Goal: Task Accomplishment & Management: Complete application form

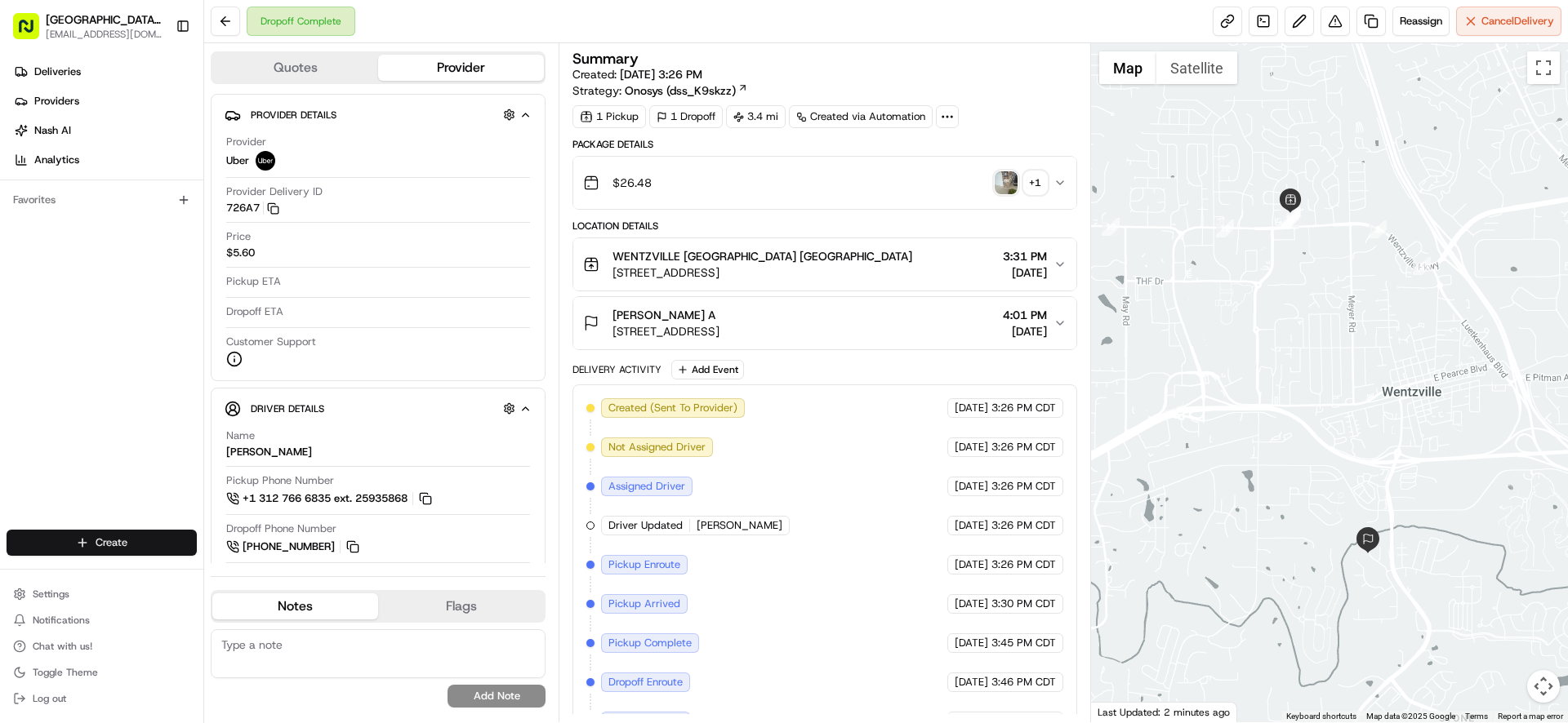
click at [122, 547] on html "Pizza Ranch - [GEOGRAPHIC_DATA], [GEOGRAPHIC_DATA] [EMAIL_ADDRESS][DOMAIN_NAME]…" at bounding box center [784, 361] width 1568 height 723
click at [286, 576] on link "Delivery" at bounding box center [295, 573] width 182 height 30
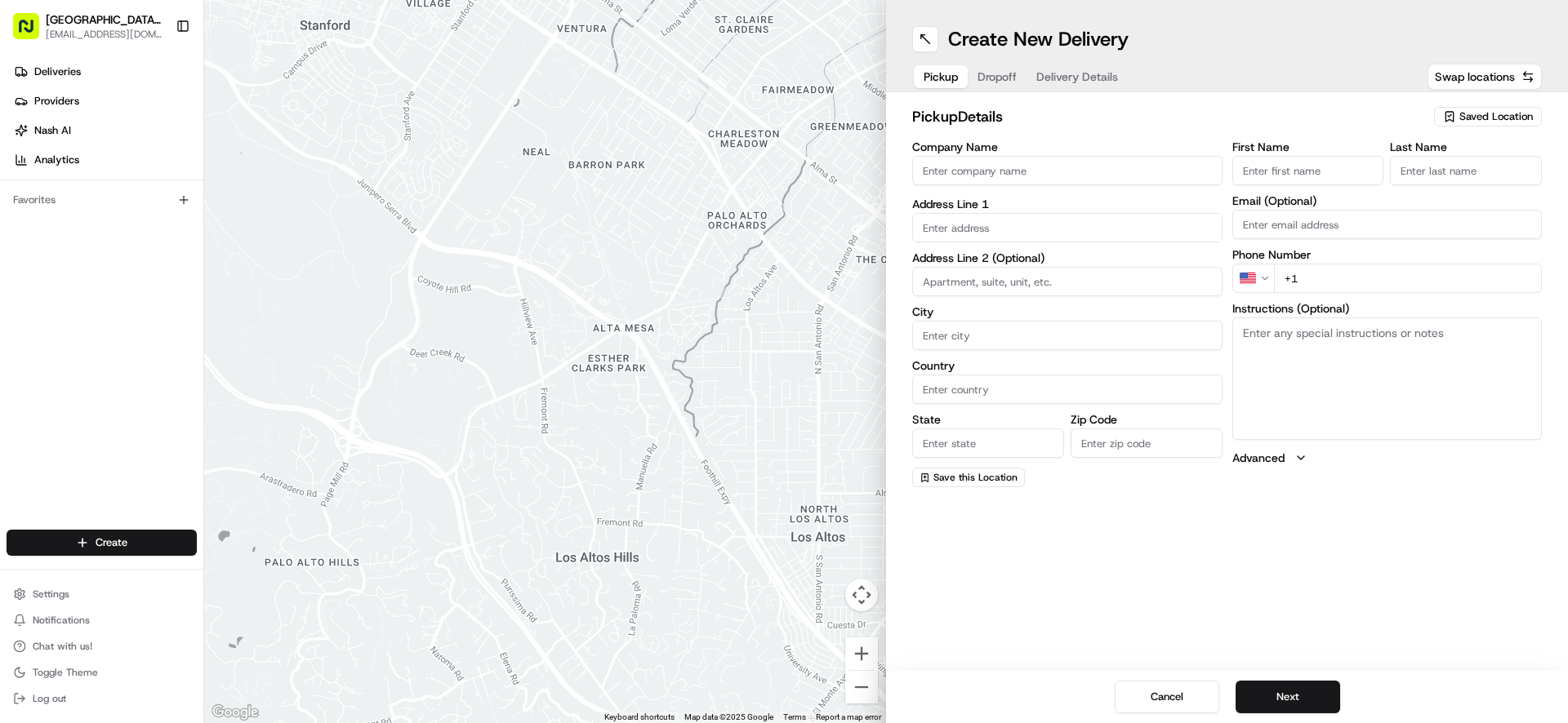
click at [1422, 338] on textarea "Instructions (Optional)" at bounding box center [1388, 378] width 310 height 123
type textarea "Please pick up order inside Carry Out door"
drag, startPoint x: 1243, startPoint y: 333, endPoint x: 1475, endPoint y: 329, distance: 232.0
click at [1475, 329] on textarea "Please pick up order inside Carry Out door" at bounding box center [1388, 378] width 310 height 123
click at [1152, 702] on button "Cancel" at bounding box center [1167, 697] width 104 height 33
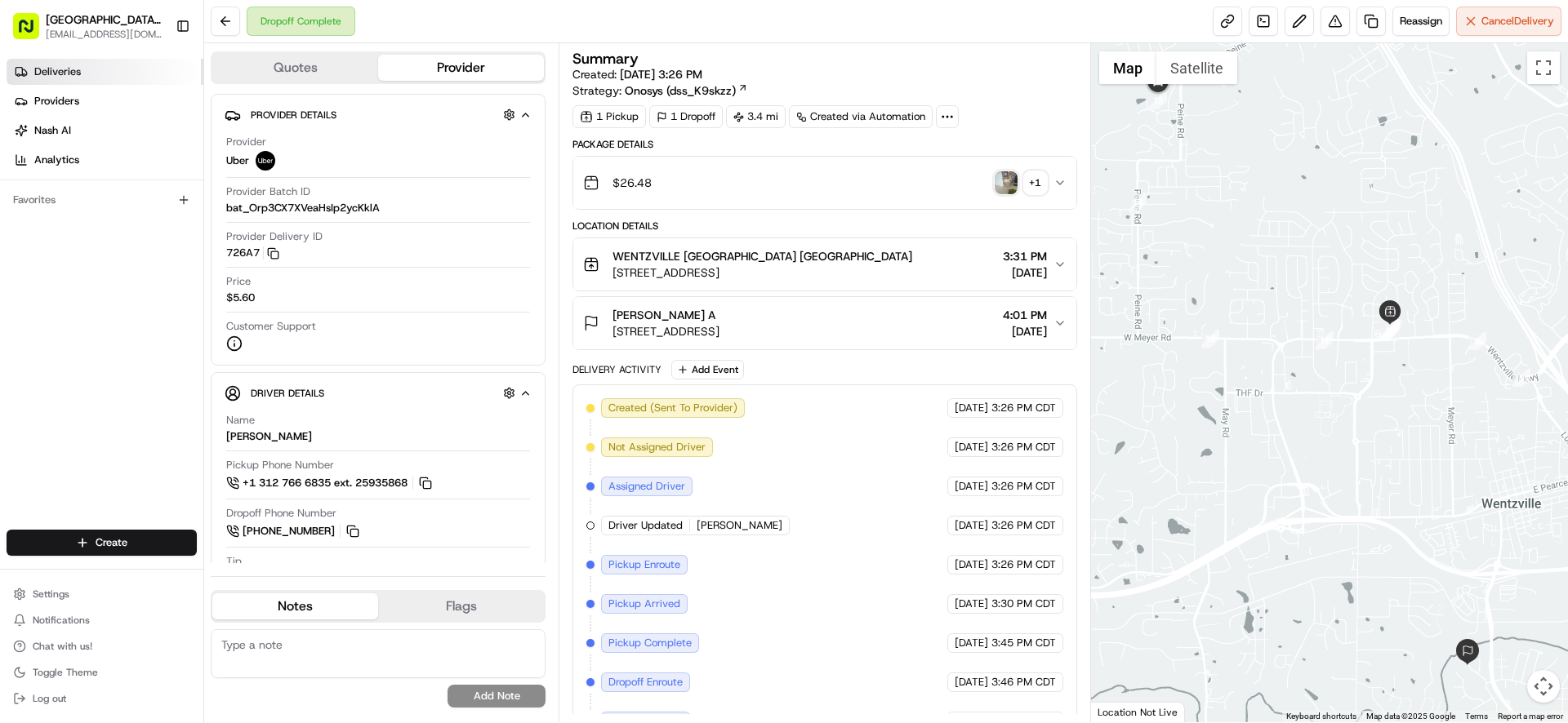
click at [50, 80] on link "Deliveries" at bounding box center [105, 72] width 197 height 26
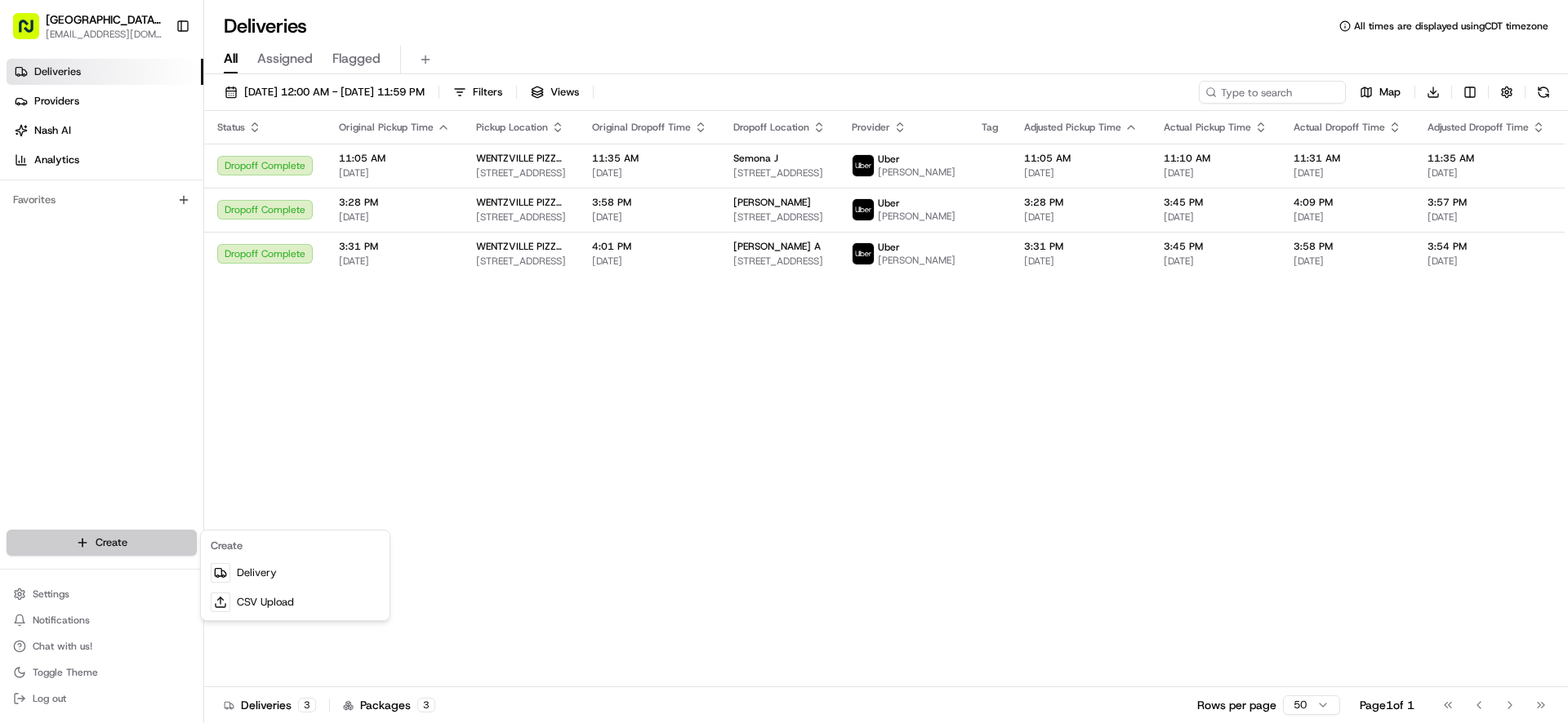
click at [126, 549] on html "Pizza Ranch - [GEOGRAPHIC_DATA], [GEOGRAPHIC_DATA] [EMAIL_ADDRESS][DOMAIN_NAME]…" at bounding box center [784, 361] width 1568 height 723
click at [266, 577] on link "Delivery" at bounding box center [295, 573] width 182 height 30
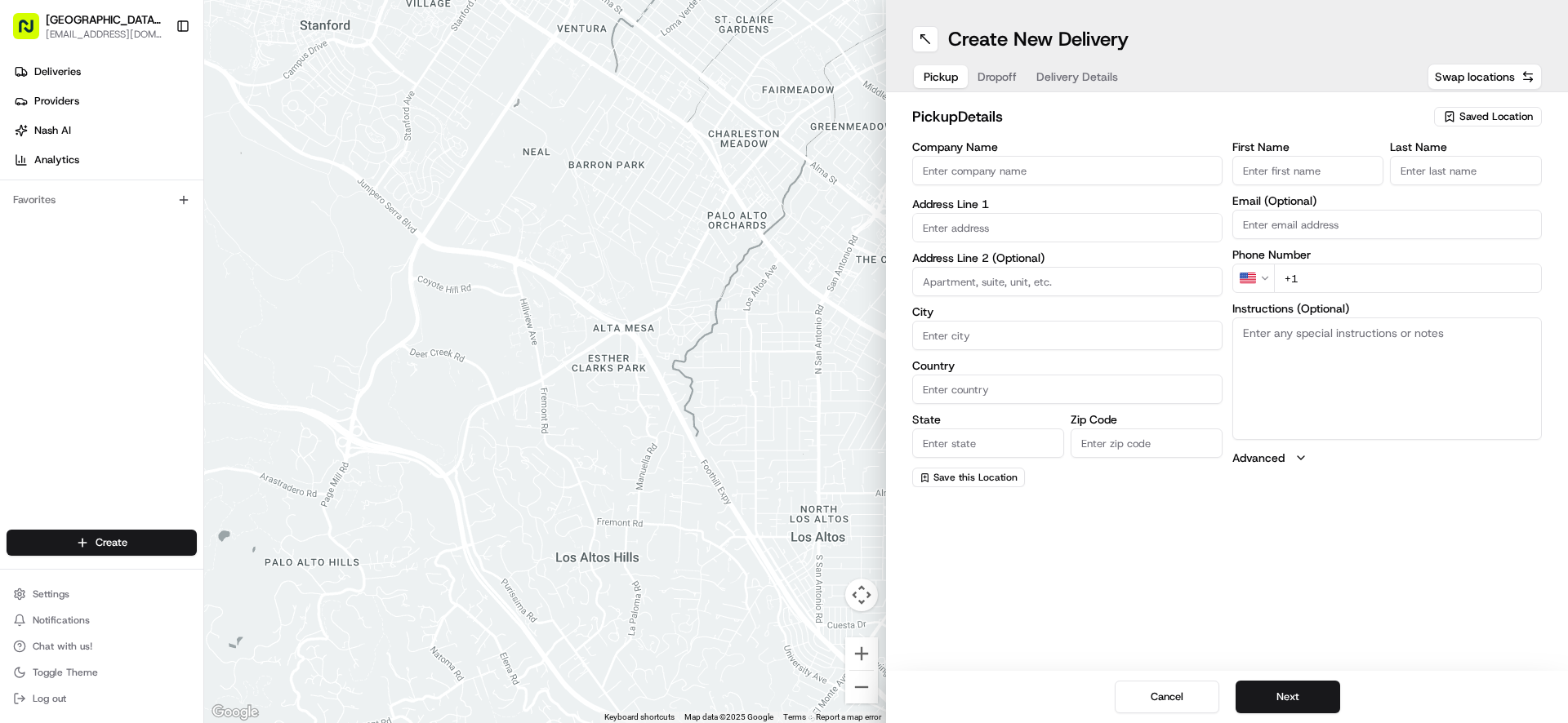
click at [1040, 171] on input "Company Name" at bounding box center [1067, 171] width 310 height 30
type input "WENTZVILLE PIZZA RANCH"
type input "[STREET_ADDRESS]"
type input "[GEOGRAPHIC_DATA]"
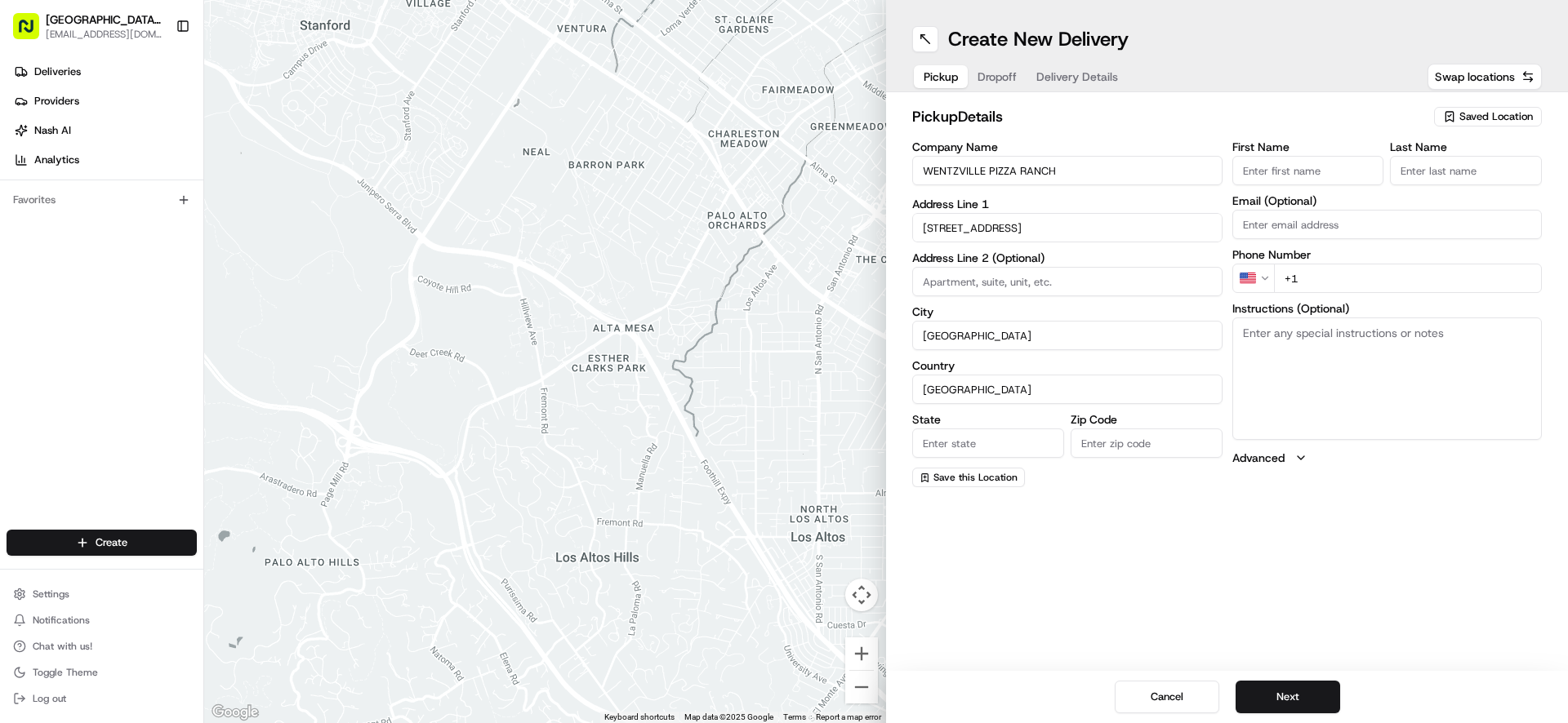
type input "MO"
type input "63385-3405"
type input "[GEOGRAPHIC_DATA]"
type input "Ranch"
type input "[EMAIL_ADDRESS][DOMAIN_NAME]"
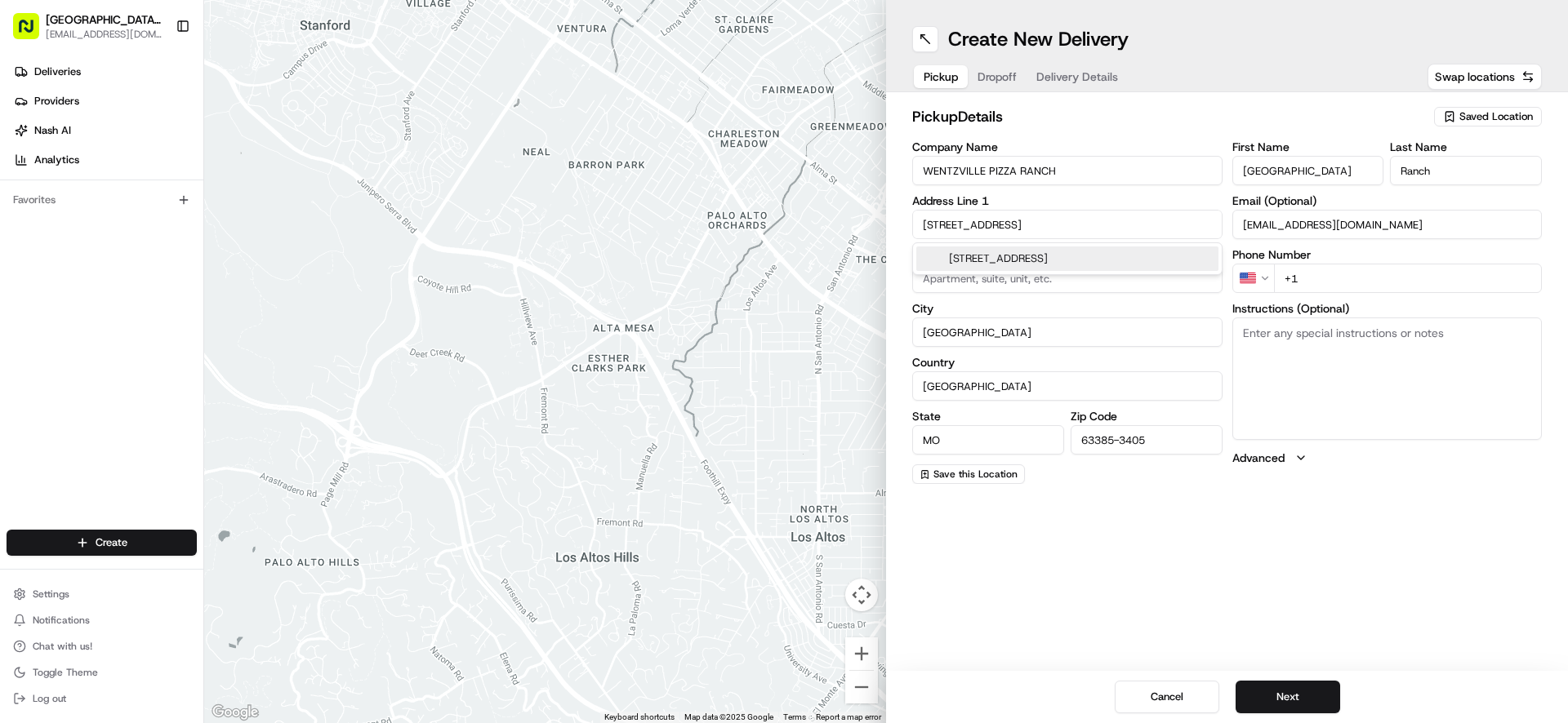
click at [1318, 285] on input "+1" at bounding box center [1408, 278] width 269 height 30
type input "[PHONE_NUMBER]"
click at [1317, 355] on textarea "Instructions (Optional)" at bounding box center [1388, 378] width 310 height 123
paste textarea "Please pick up order inside Carry Out door"
type textarea "Please pick up order inside Carry Out door"
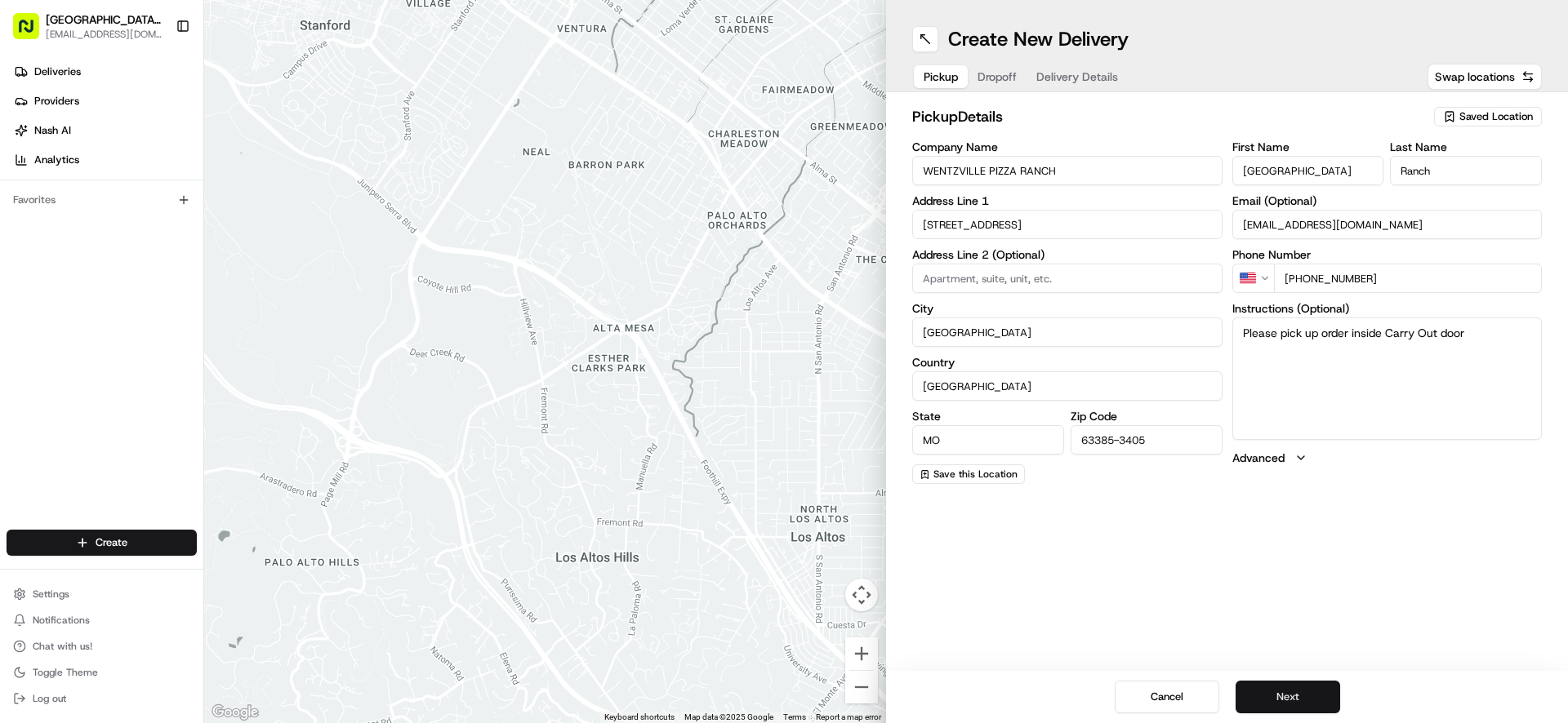
click at [1306, 696] on button "Next" at bounding box center [1288, 697] width 104 height 33
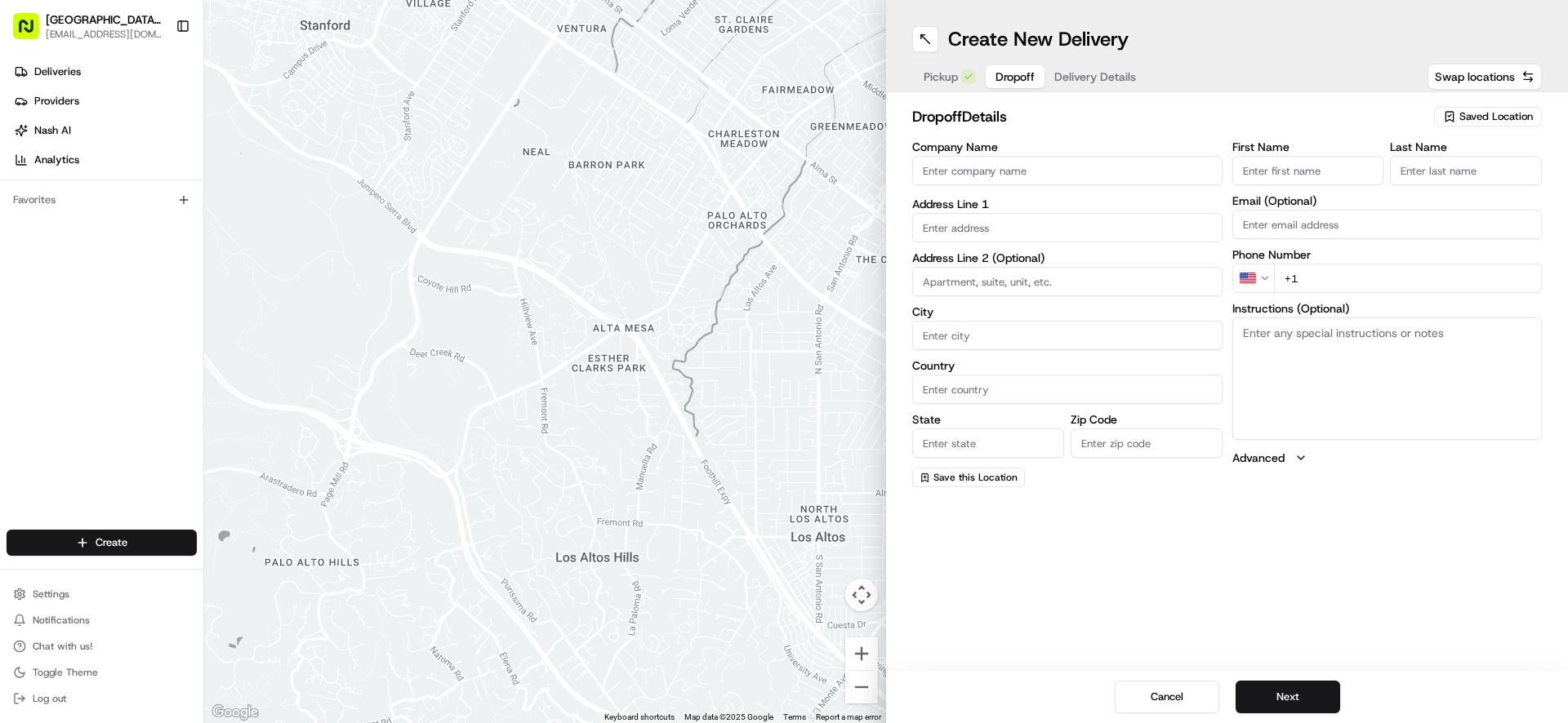
click at [1278, 180] on input "First Name" at bounding box center [1309, 171] width 151 height 30
type input "[PERSON_NAME]"
click at [1459, 171] on input "Last Name" at bounding box center [1466, 171] width 151 height 30
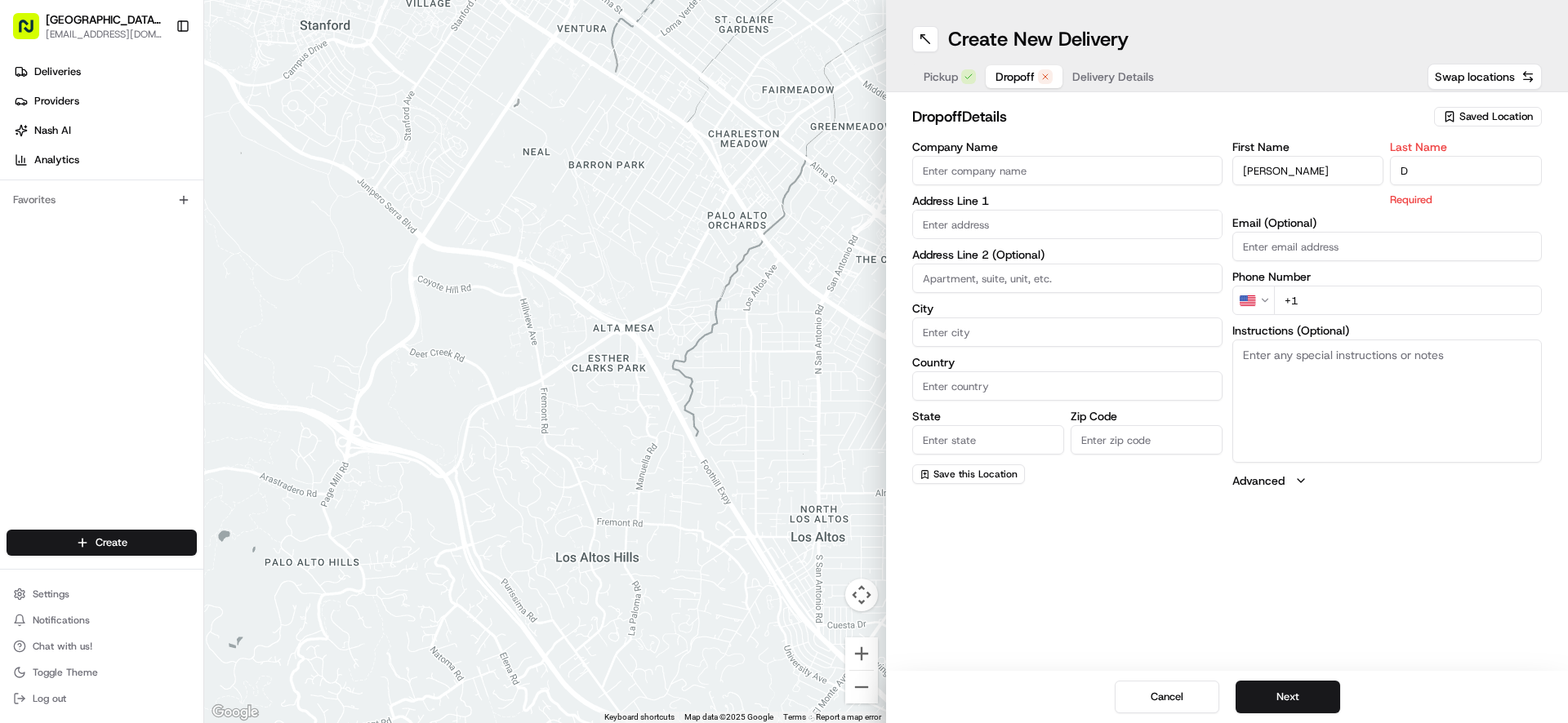
type input "D"
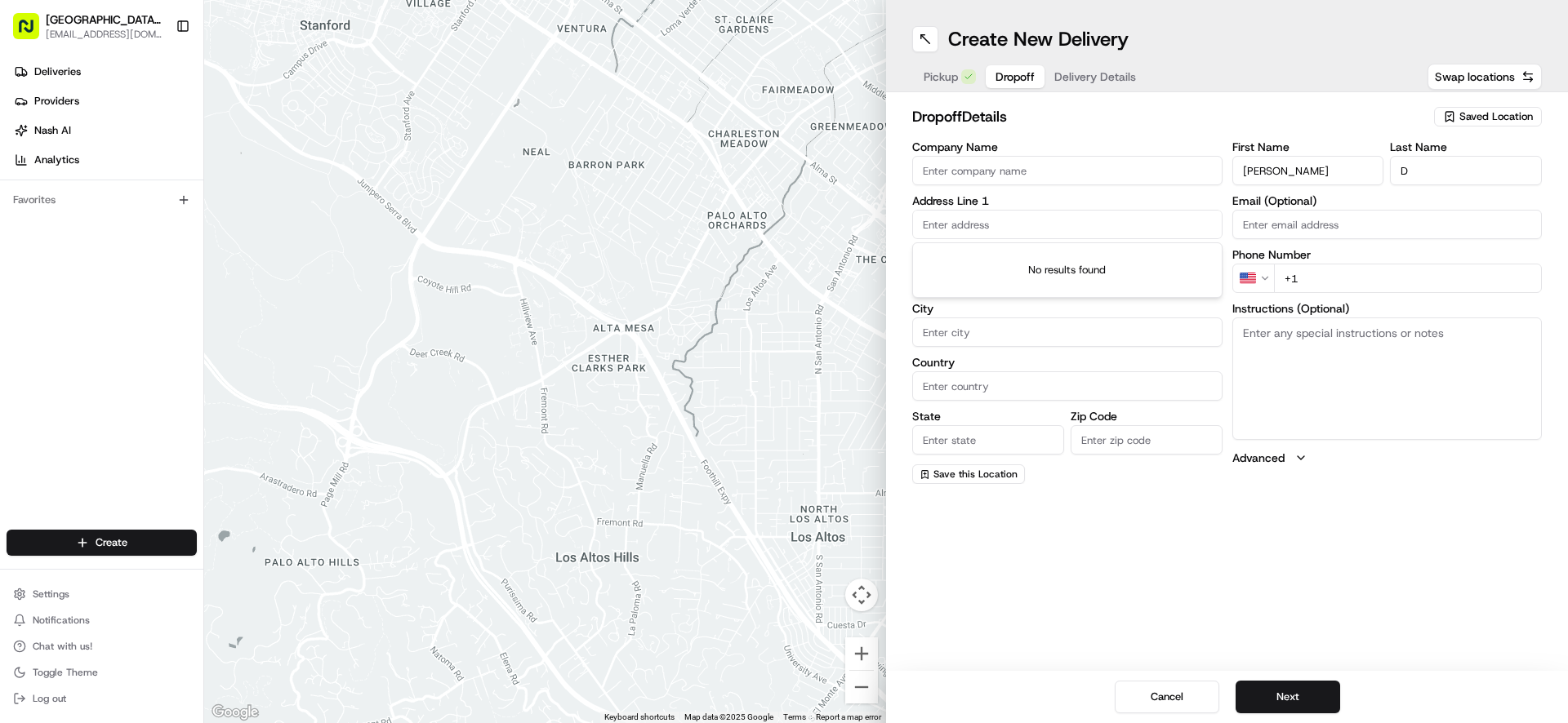
click at [939, 219] on input "text" at bounding box center [1067, 224] width 310 height 30
type input "1"
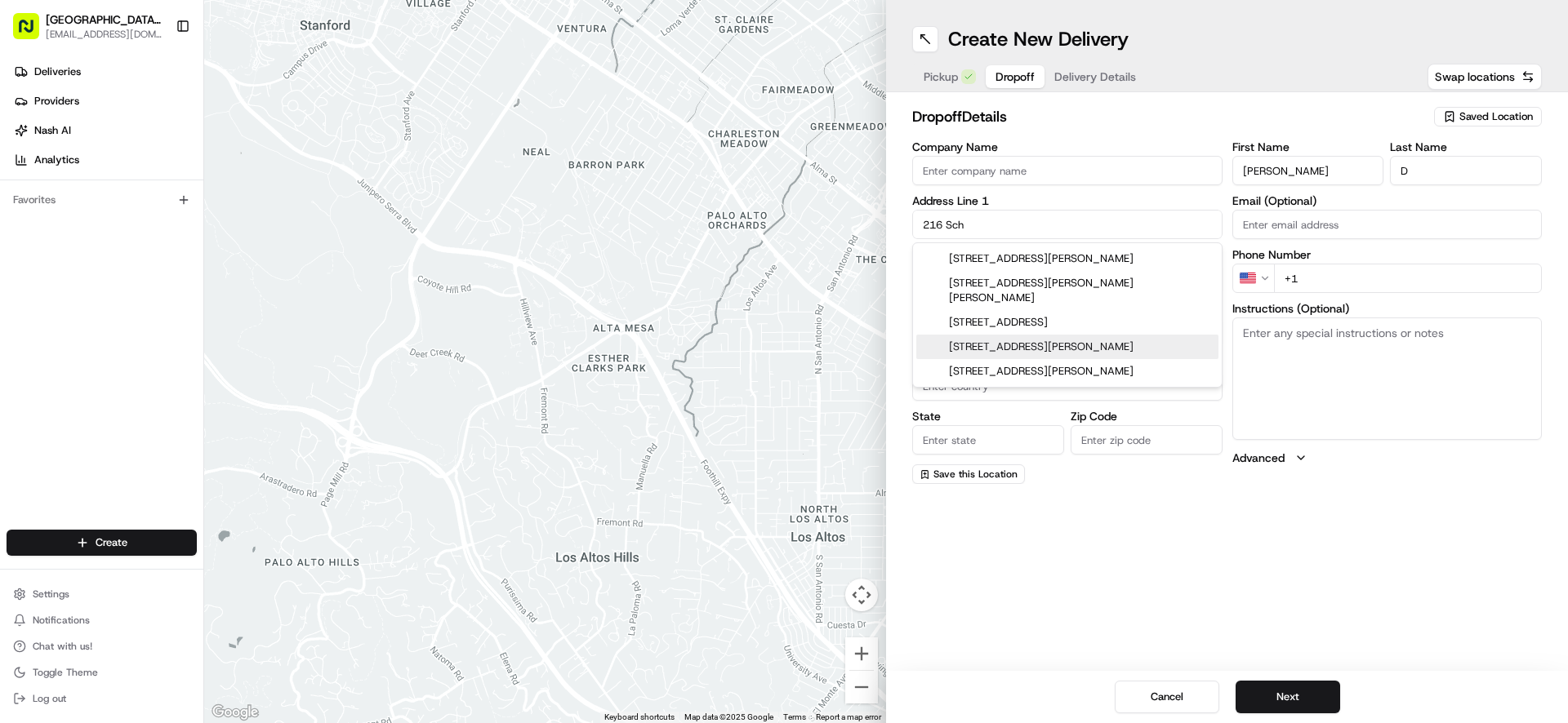
click at [1004, 335] on div "[STREET_ADDRESS][PERSON_NAME]" at bounding box center [1067, 347] width 302 height 24
type input "[STREET_ADDRESS][PERSON_NAME][PERSON_NAME]"
type input "[GEOGRAPHIC_DATA]"
type input "MO"
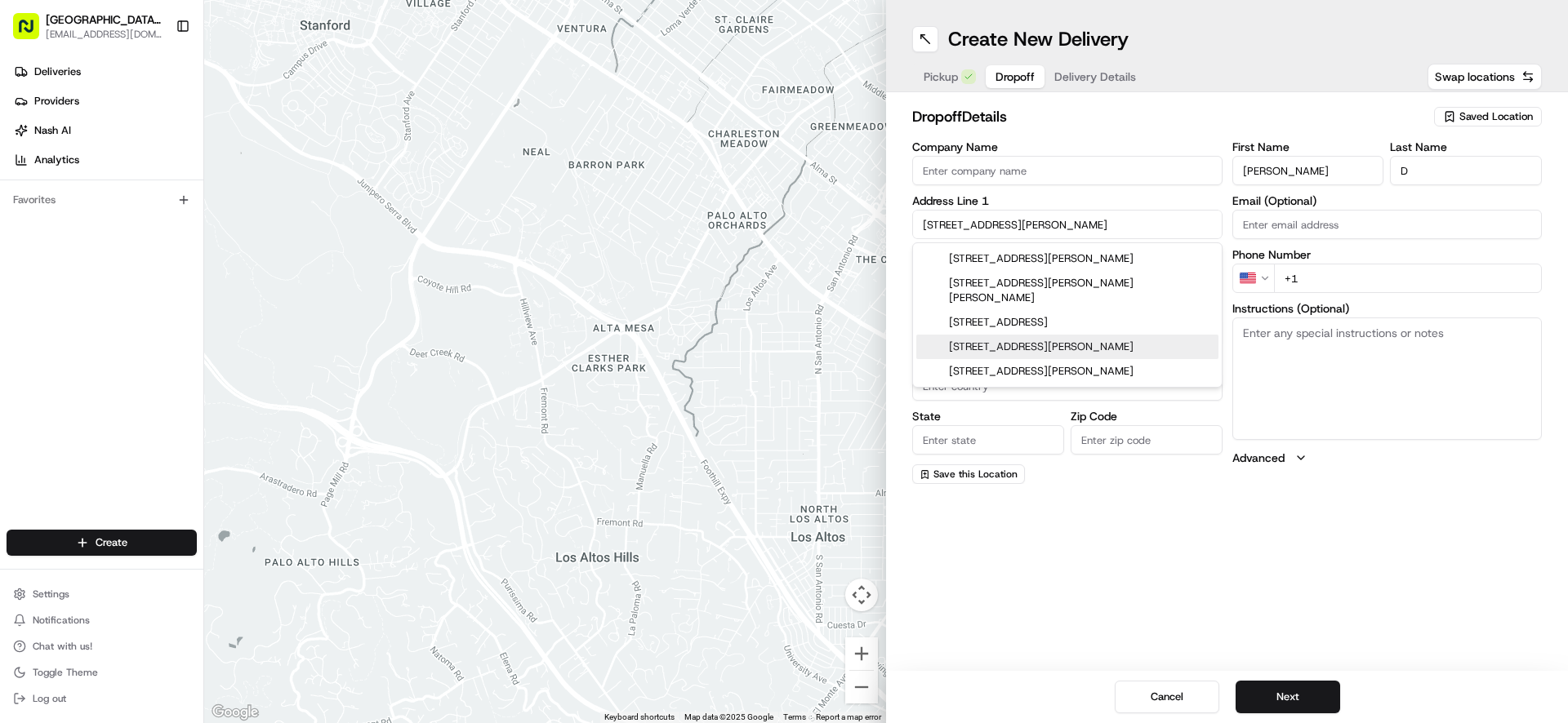
type input "63385"
type input "[STREET_ADDRESS][PERSON_NAME]"
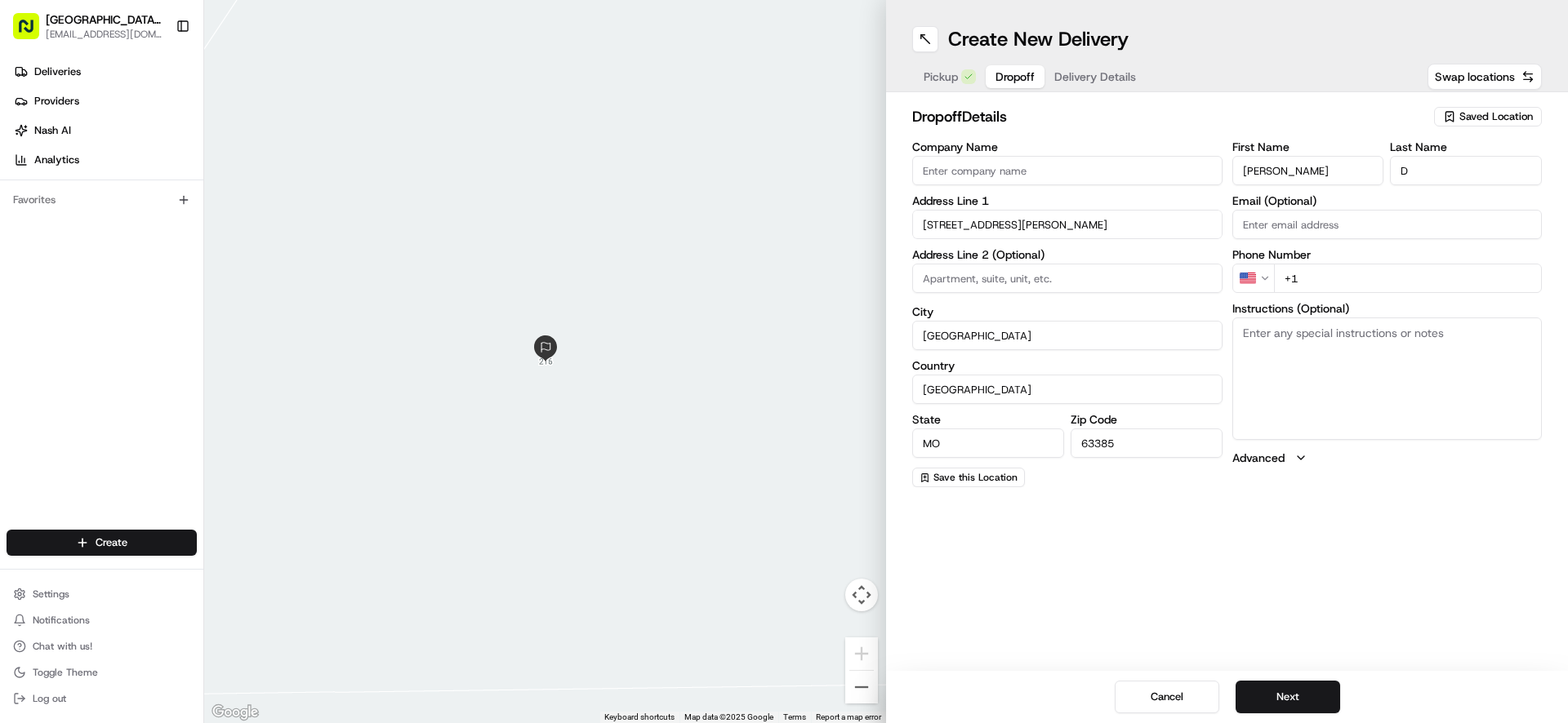
click at [1335, 284] on input "+1" at bounding box center [1408, 278] width 269 height 30
type input "[PHONE_NUMBER]"
click at [1289, 700] on button "Next" at bounding box center [1288, 697] width 104 height 33
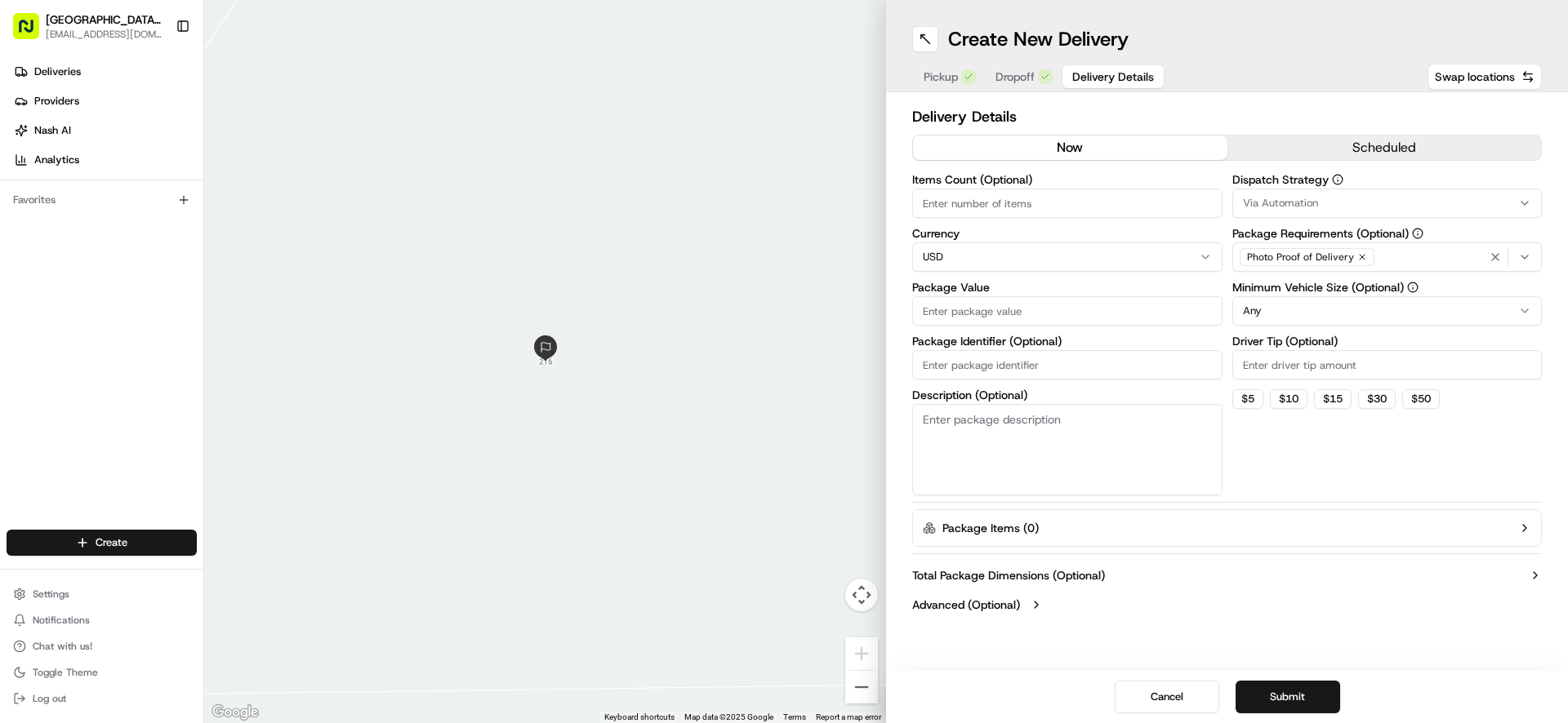
click at [995, 316] on input "Package Value" at bounding box center [1067, 311] width 310 height 30
type input "44.98"
click at [1527, 255] on icon "button" at bounding box center [1524, 257] width 13 height 13
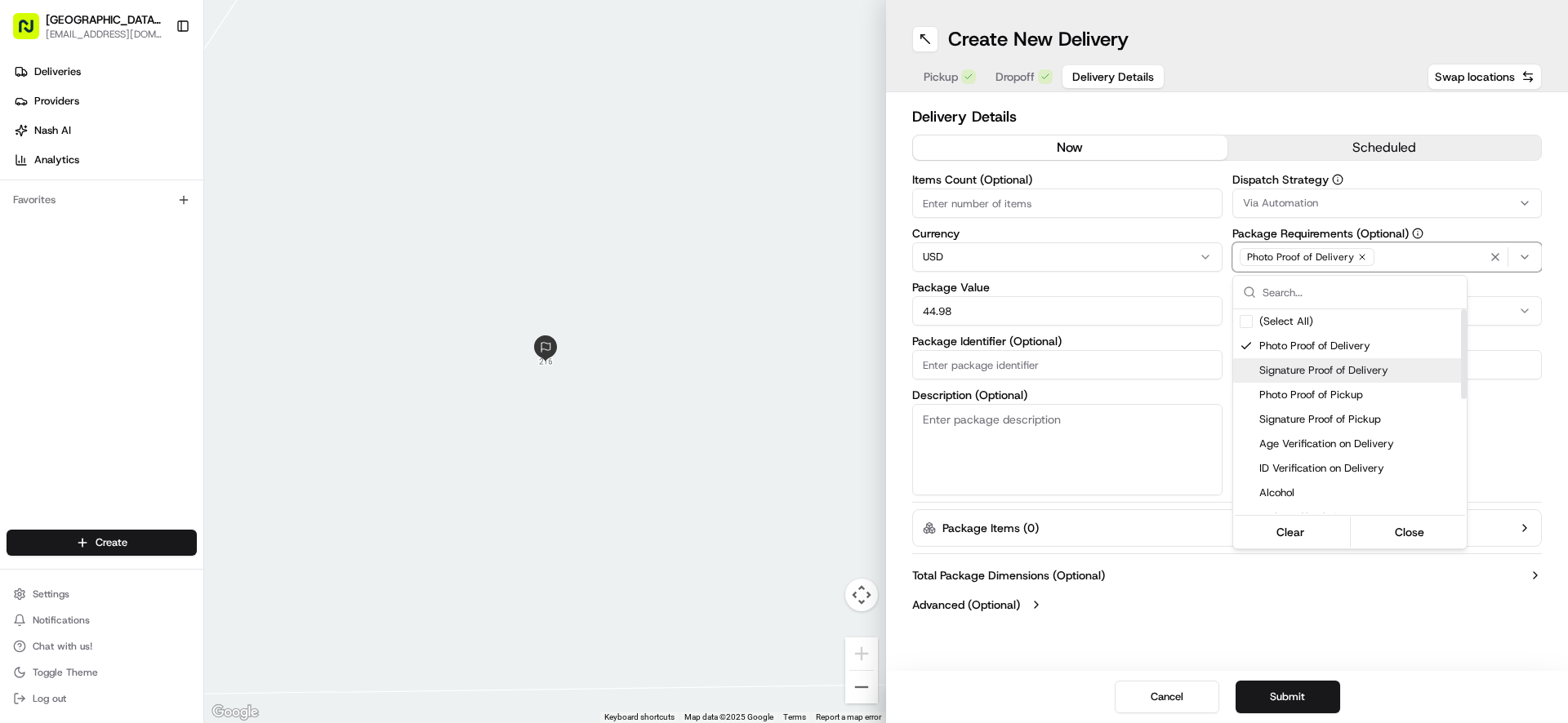
click at [1316, 359] on div "Signature Proof of Delivery" at bounding box center [1349, 371] width 233 height 24
click at [1245, 347] on div "Suggestions" at bounding box center [1246, 345] width 13 height 13
click at [1418, 614] on html "Pizza Ranch - [GEOGRAPHIC_DATA], [GEOGRAPHIC_DATA] [EMAIL_ADDRESS][DOMAIN_NAME]…" at bounding box center [784, 361] width 1568 height 723
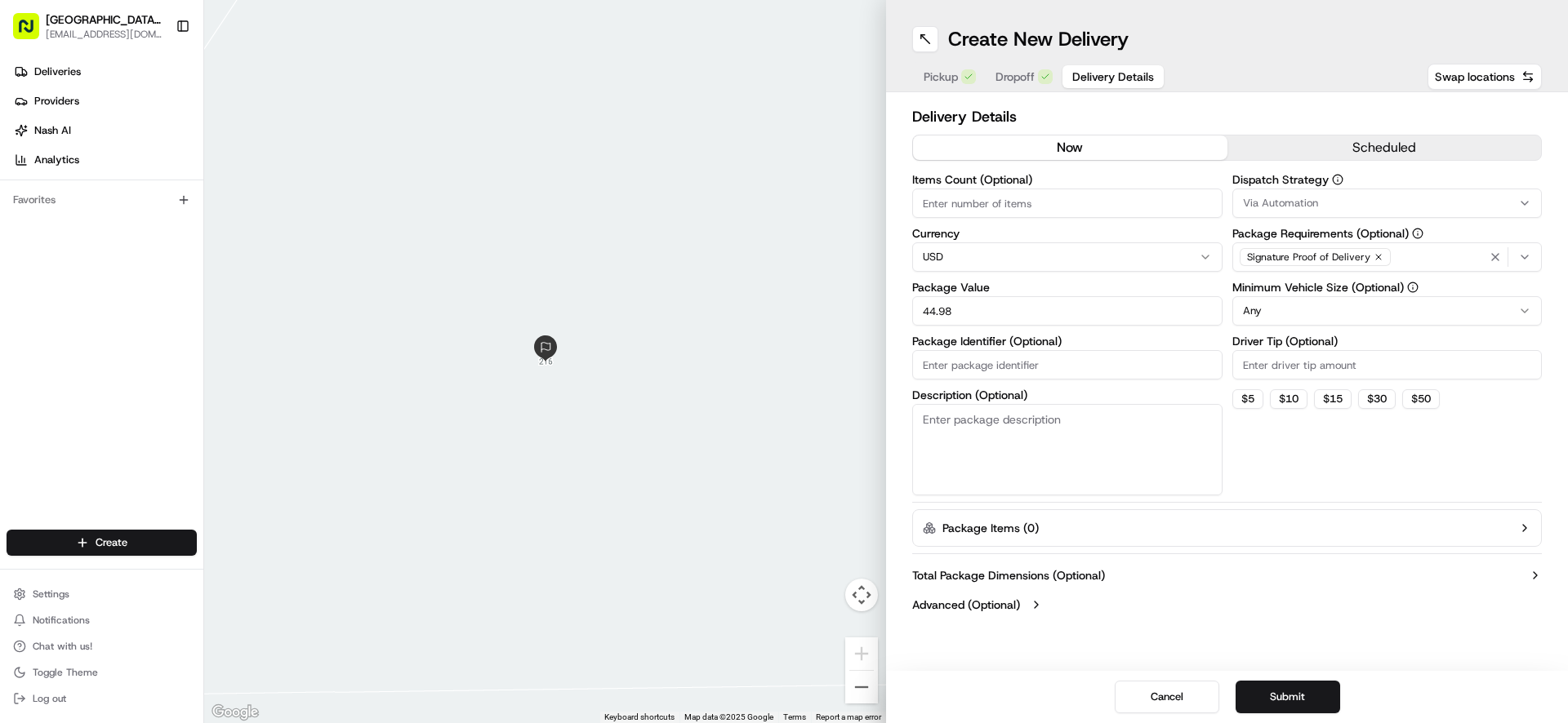
click at [1288, 370] on input "Driver Tip (Optional)" at bounding box center [1388, 365] width 310 height 30
type input "5.00"
click at [1282, 692] on button "Submit" at bounding box center [1288, 697] width 104 height 33
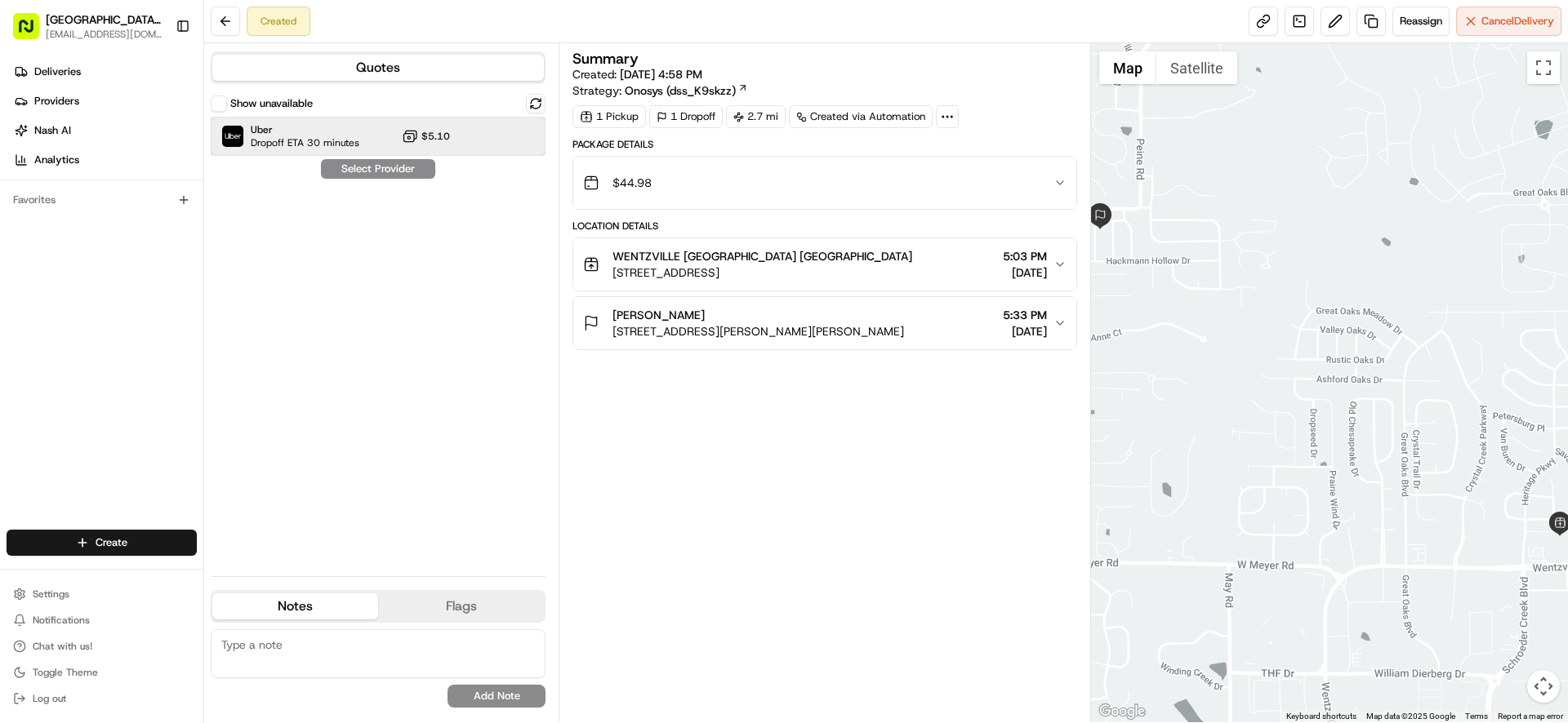
click at [448, 149] on div "Uber Dropoff ETA 30 minutes $5.10" at bounding box center [378, 136] width 335 height 39
click at [400, 173] on button "Assign Provider" at bounding box center [378, 169] width 116 height 20
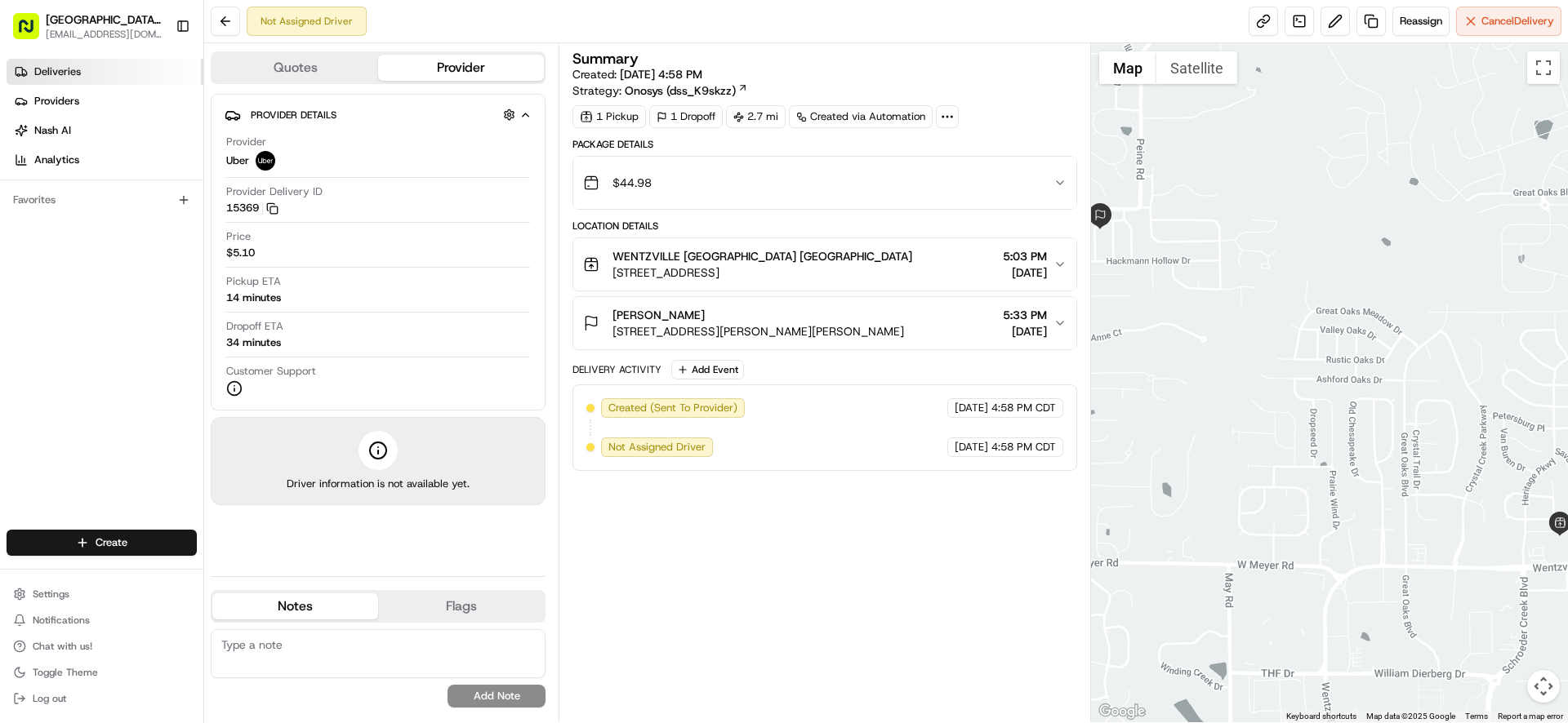
click at [110, 78] on link "Deliveries" at bounding box center [105, 72] width 197 height 26
